Goal: Transaction & Acquisition: Register for event/course

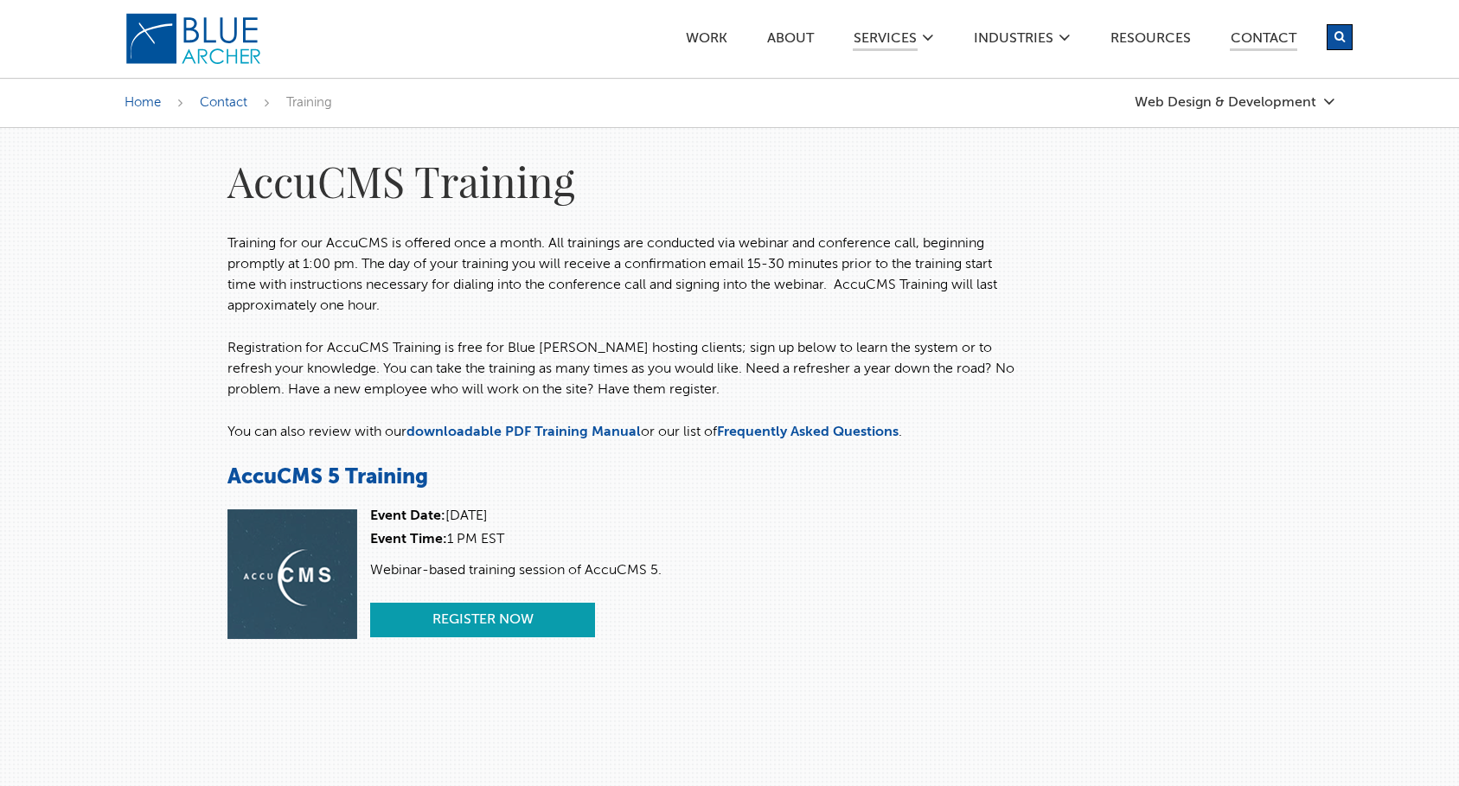
click at [489, 611] on link "Register Now" at bounding box center [482, 620] width 225 height 35
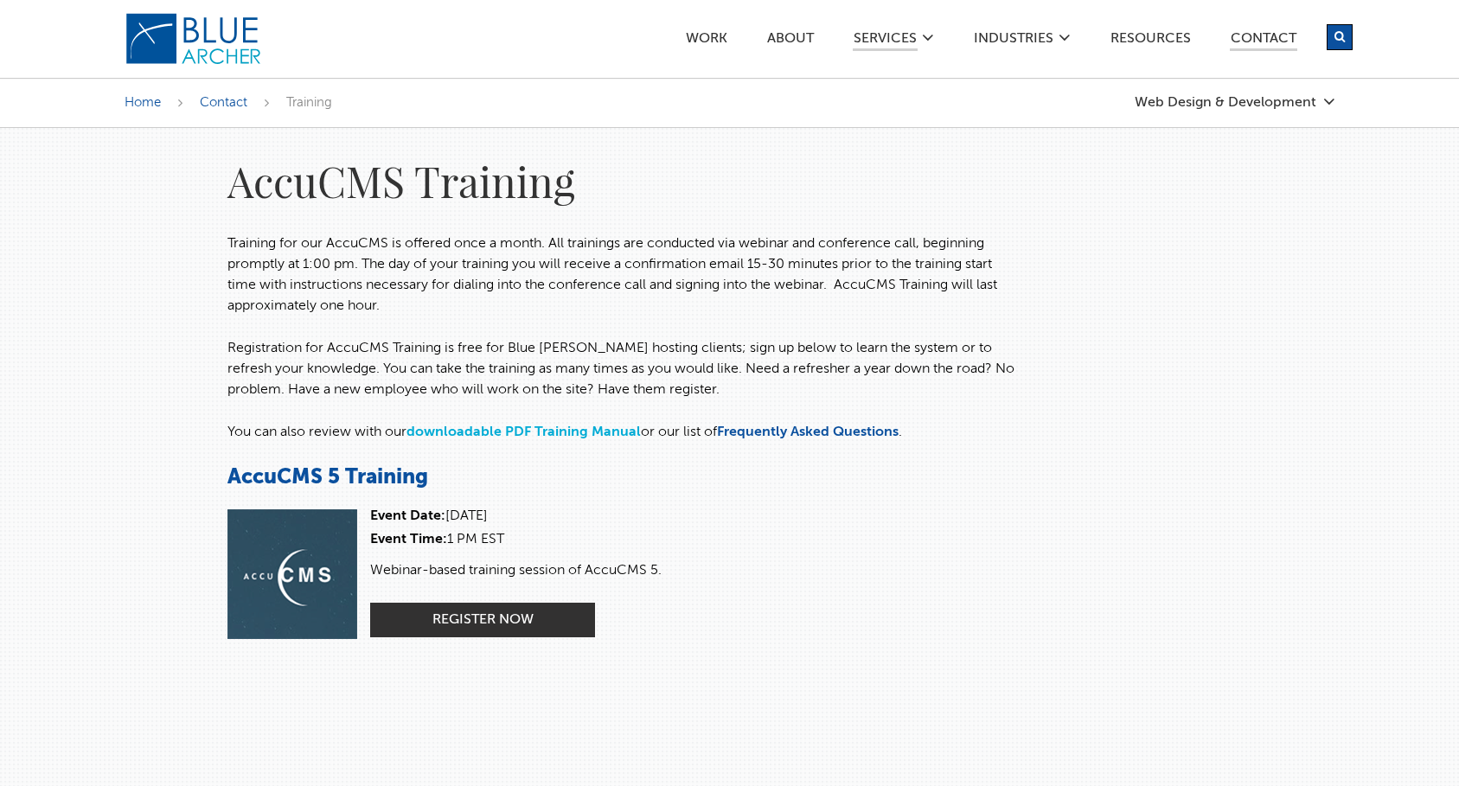
click at [459, 434] on link "downloadable PDF Training Manual" at bounding box center [523, 432] width 234 height 14
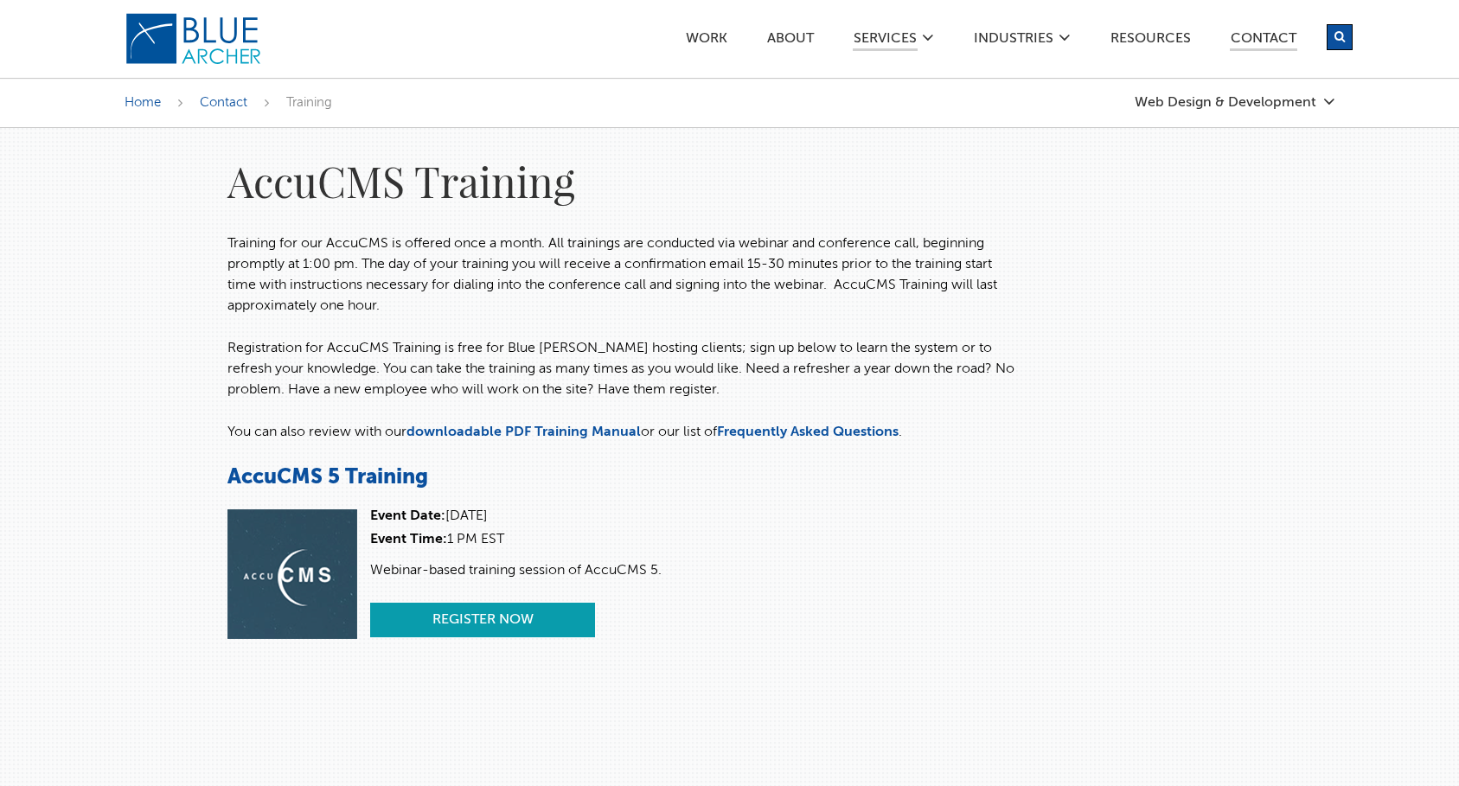
click at [462, 616] on link "Register Now" at bounding box center [482, 620] width 225 height 35
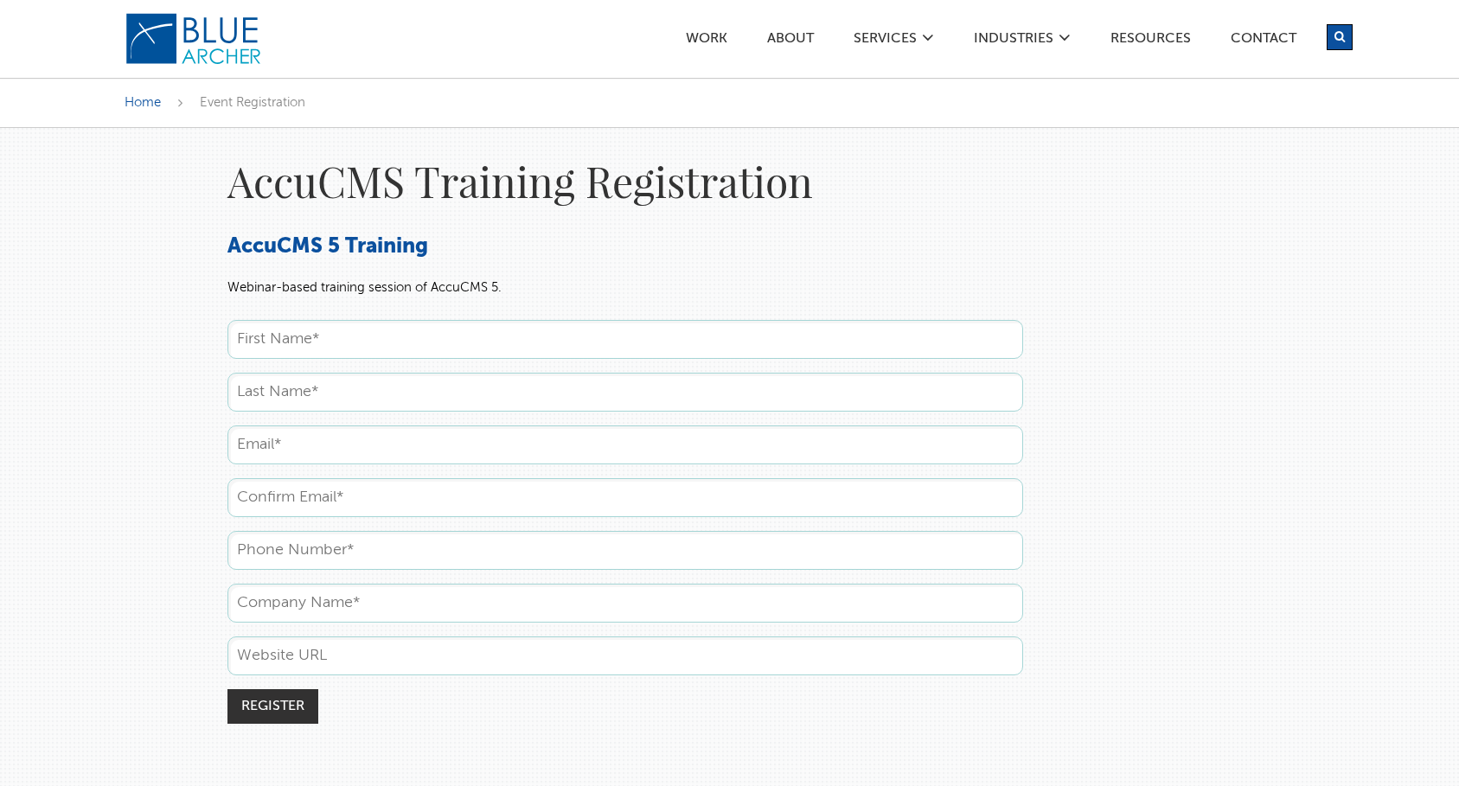
click at [291, 341] on input "text" at bounding box center [624, 339] width 795 height 39
type input "Eric"
type input "Livingston"
type input "eric.livingston@hydrateofthecarolinas.com"
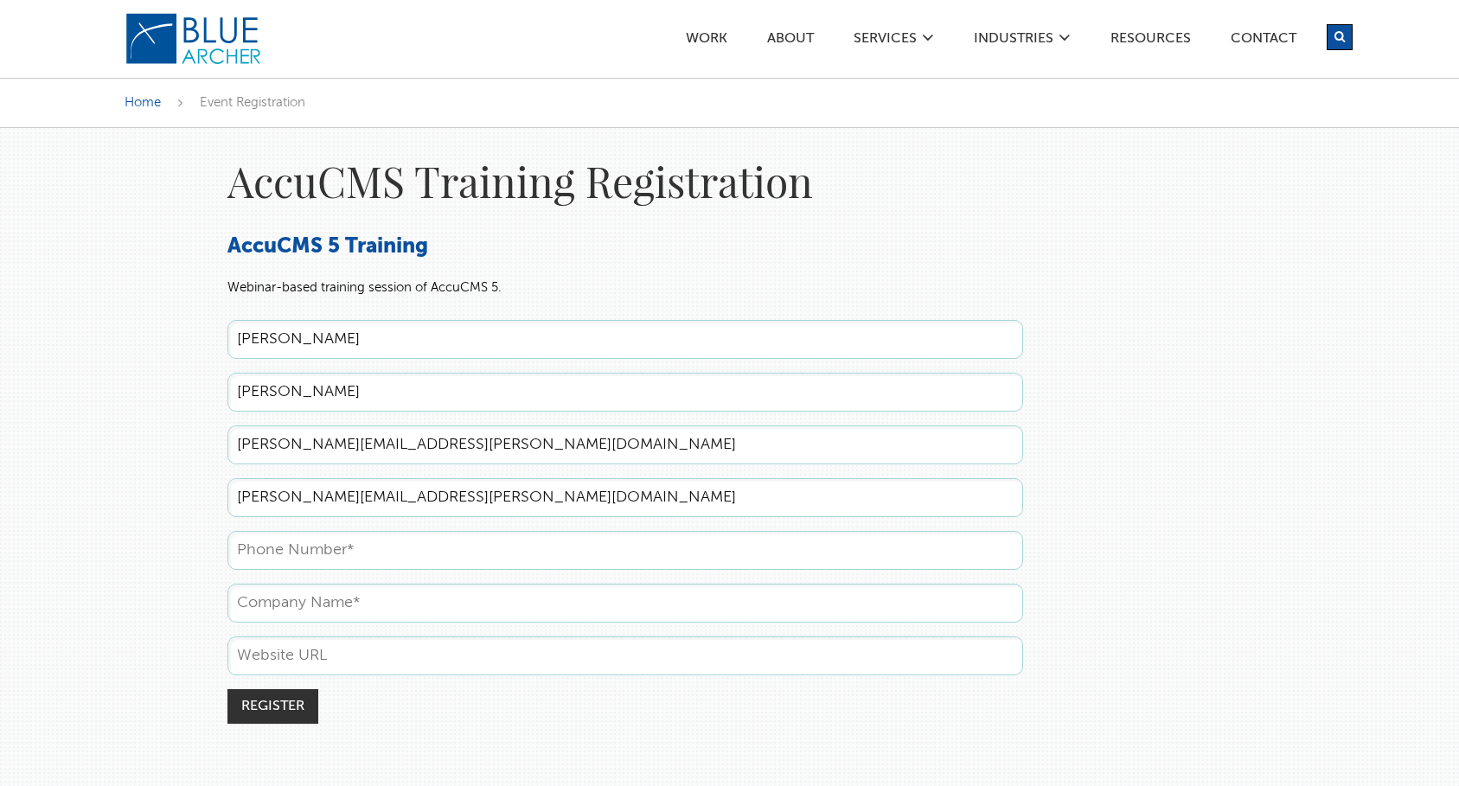
type input "7049056559"
type input "Hydrate of the Carolinas LLC"
click at [271, 701] on input "Register" at bounding box center [272, 706] width 91 height 35
